Goal: Find specific page/section: Find specific page/section

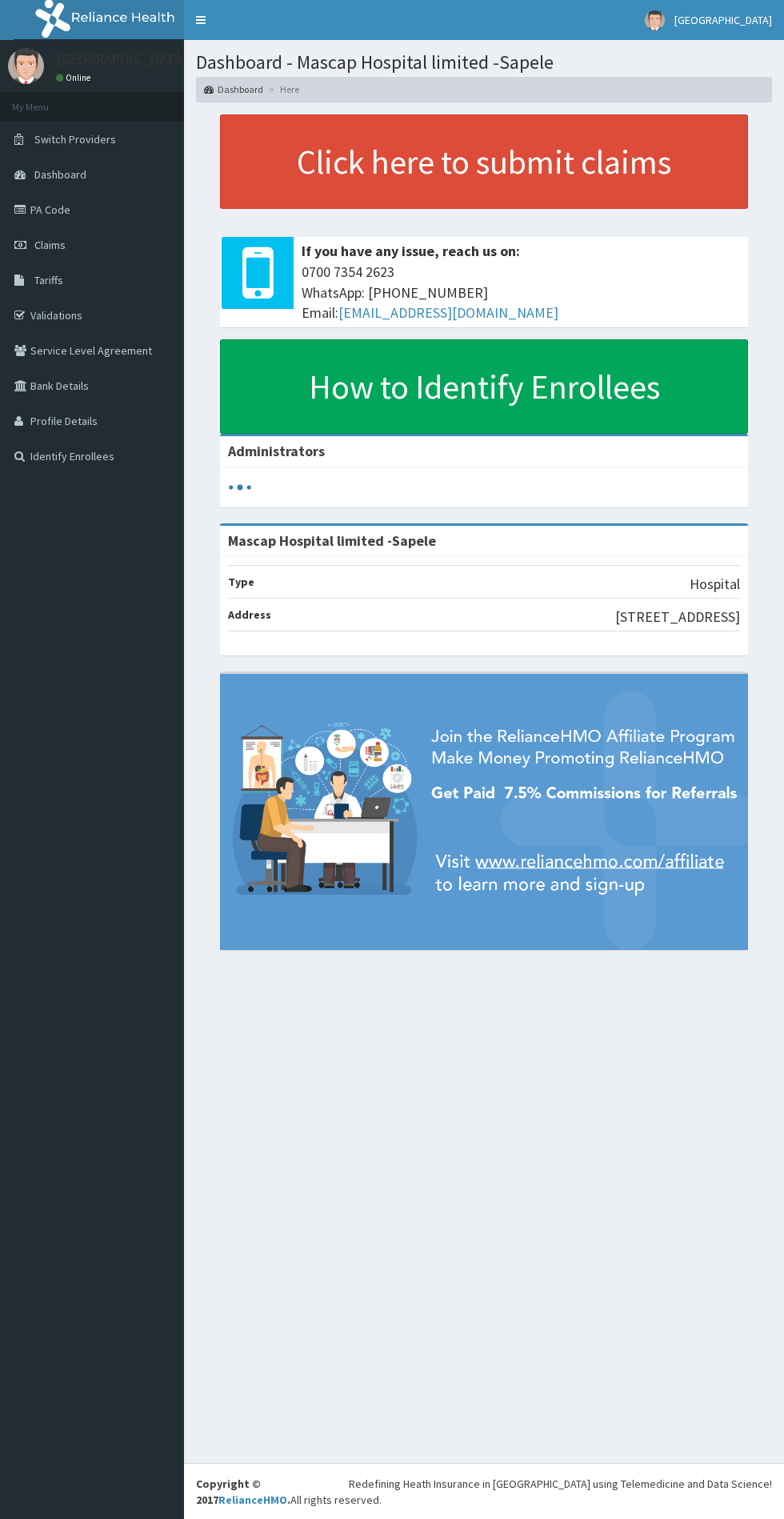
click at [23, 209] on icon at bounding box center [23, 209] width 16 height 11
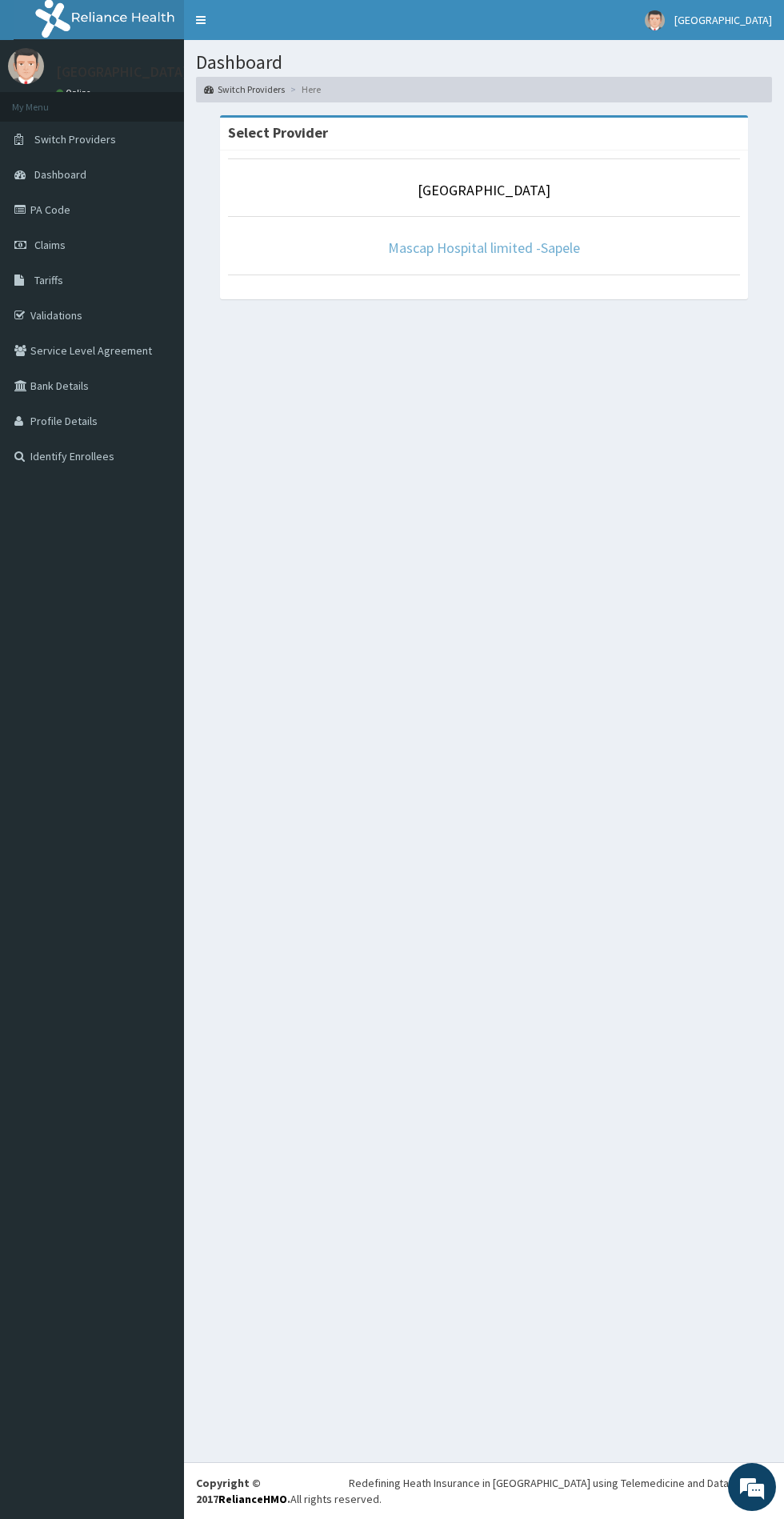
click at [532, 248] on link "Mascap Hospital limited -Sapele" at bounding box center [484, 247] width 192 height 18
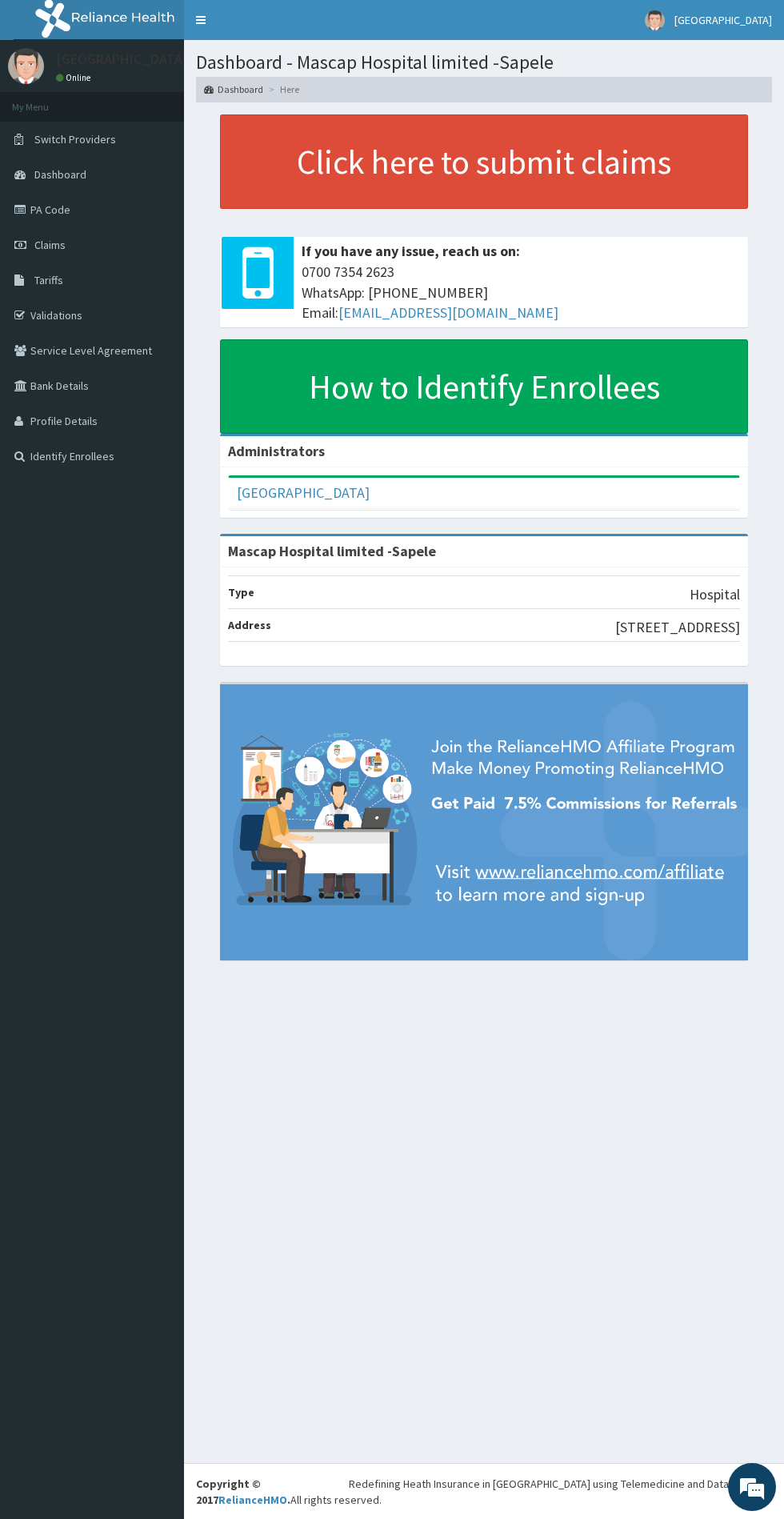
click at [60, 297] on link "Tariffs" at bounding box center [92, 280] width 184 height 35
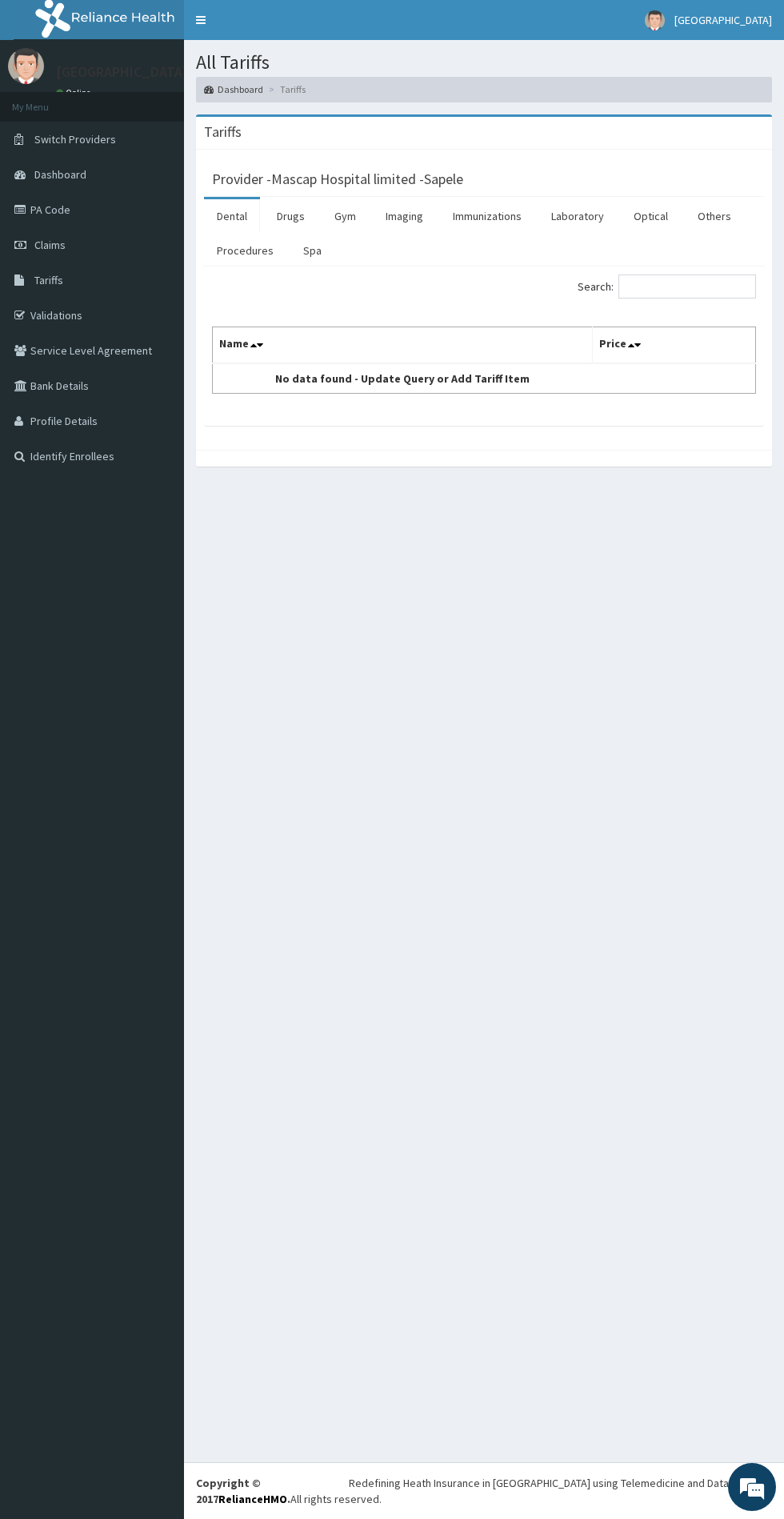
click at [227, 247] on link "Procedures" at bounding box center [244, 250] width 82 height 33
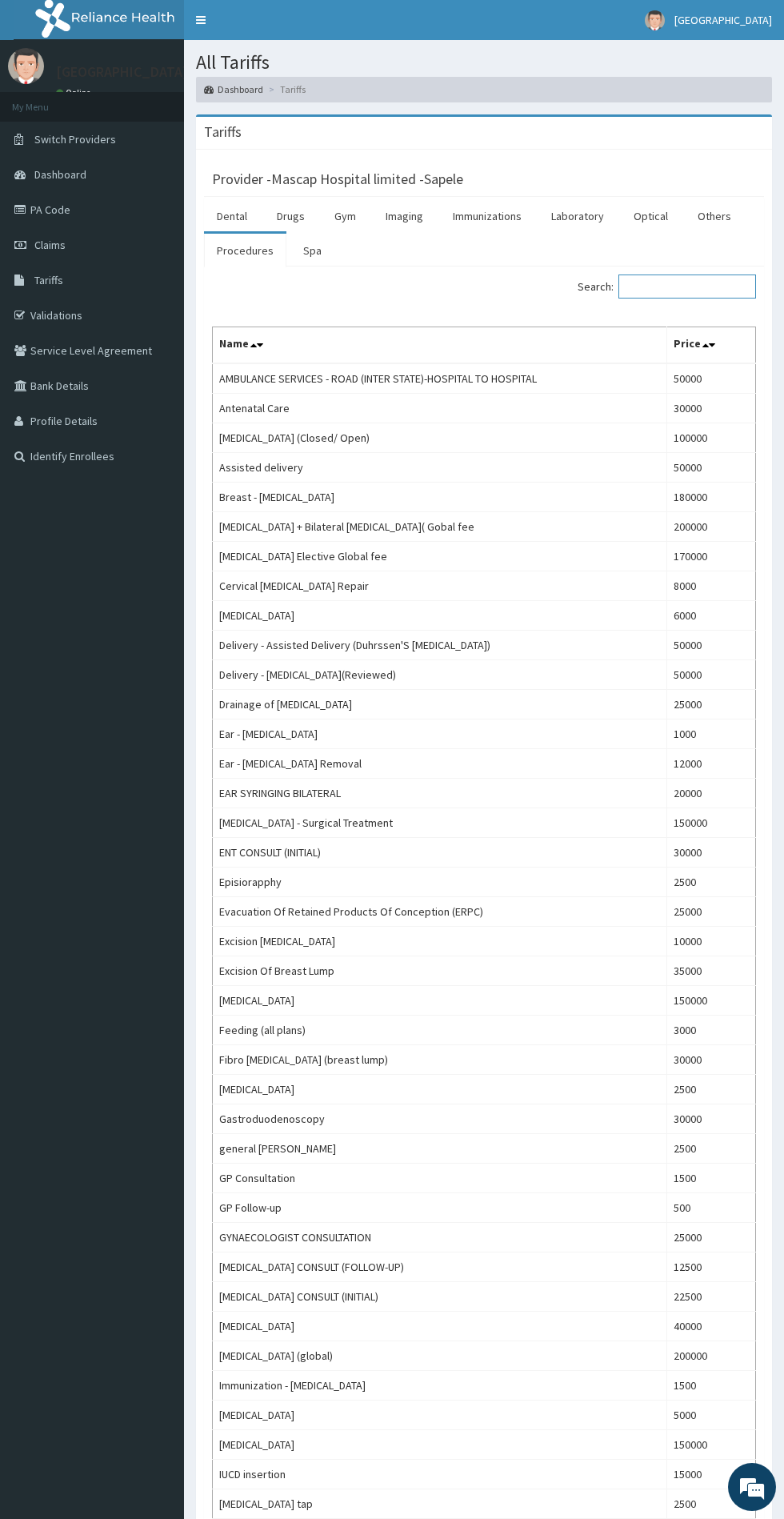
click at [668, 292] on input "Search:" at bounding box center [687, 286] width 137 height 24
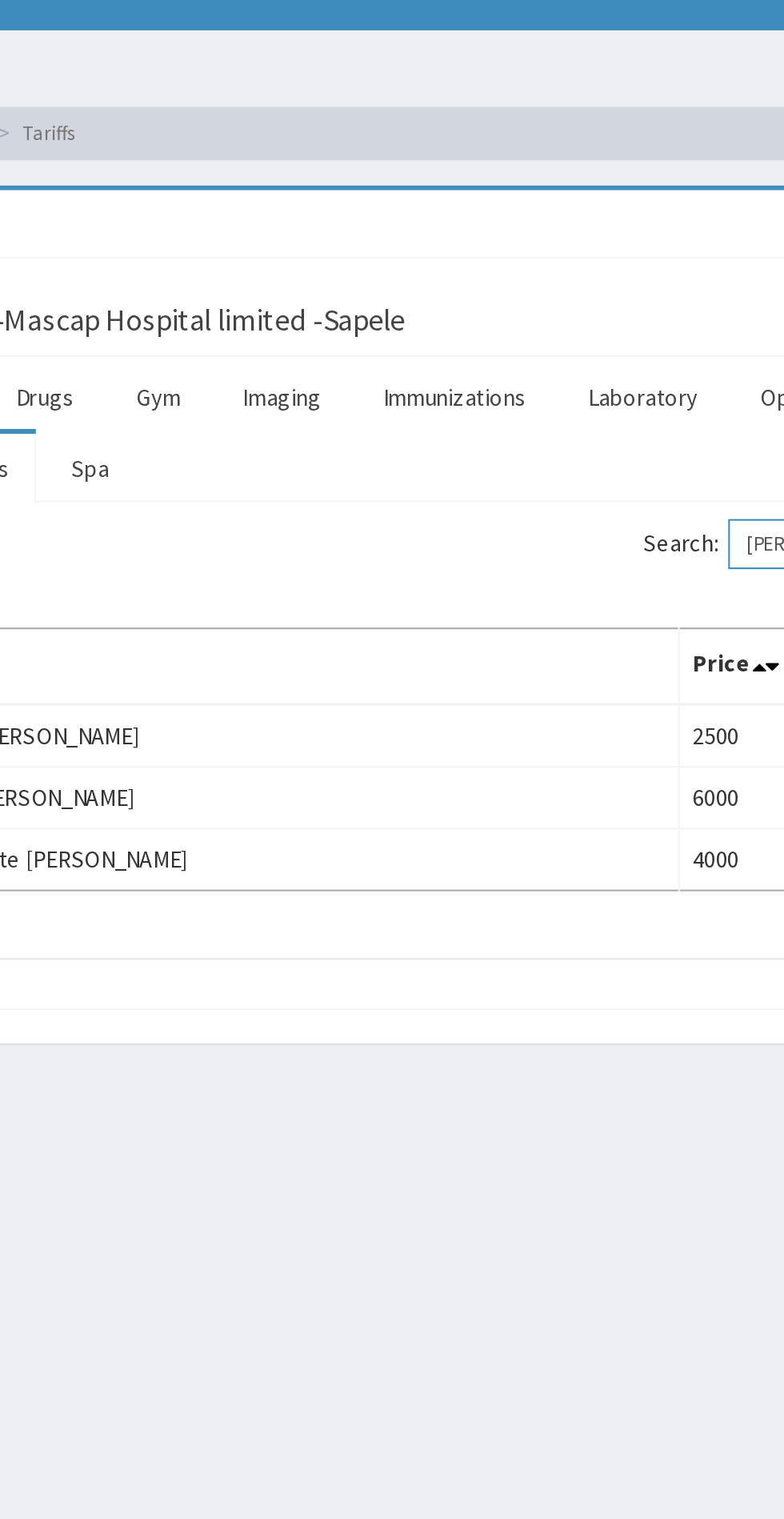
type input "Ward"
